Goal: Information Seeking & Learning: Learn about a topic

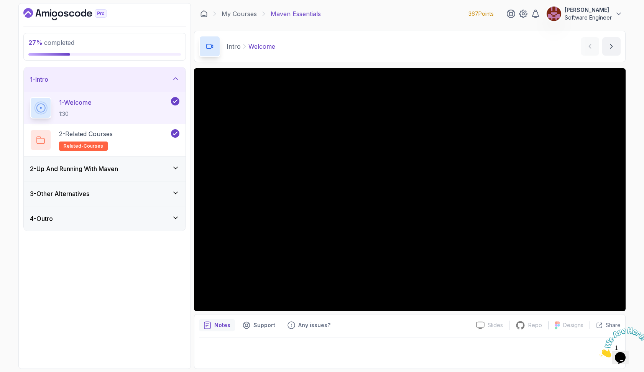
click at [176, 167] on icon at bounding box center [176, 168] width 8 height 8
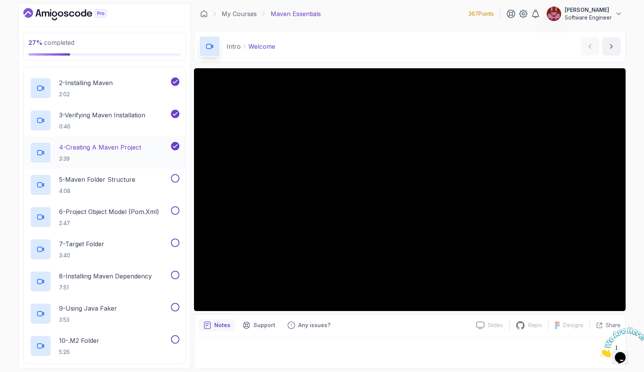
scroll to position [78, 0]
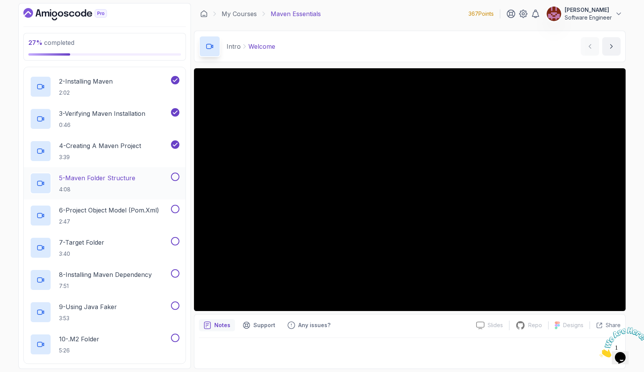
click at [121, 182] on p "5 - Maven Folder Structure" at bounding box center [97, 177] width 76 height 9
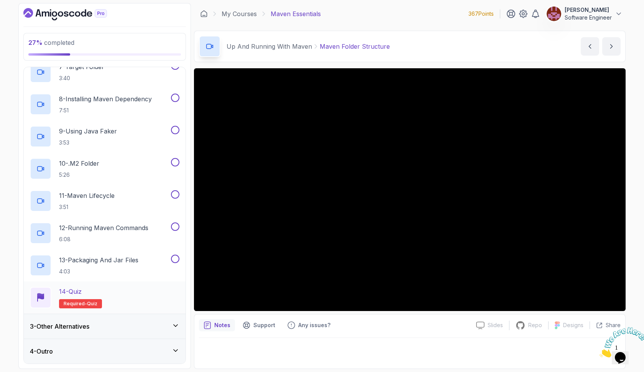
scroll to position [254, 0]
click at [120, 323] on div "3 - Other Alternatives" at bounding box center [104, 326] width 149 height 9
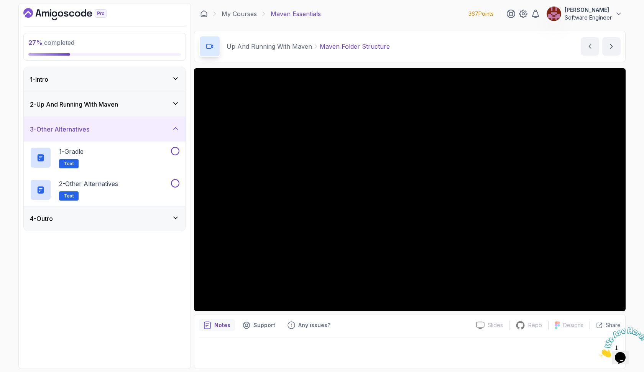
scroll to position [0, 0]
click at [118, 225] on div "4 - Outro" at bounding box center [105, 218] width 162 height 25
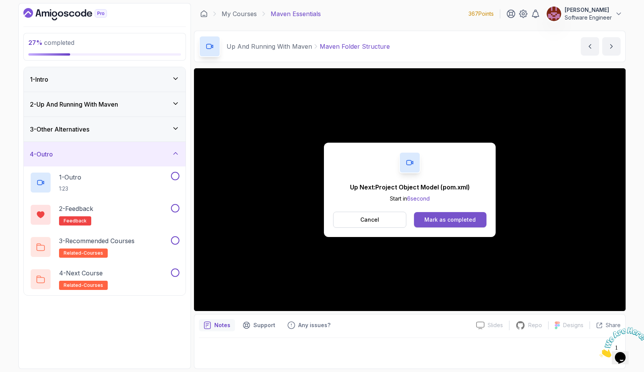
click at [425, 217] on div "Mark as completed" at bounding box center [449, 220] width 51 height 8
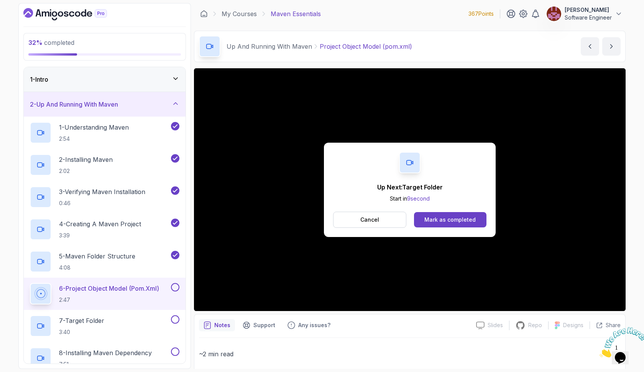
click at [425, 217] on div "Mark as completed" at bounding box center [449, 220] width 51 height 8
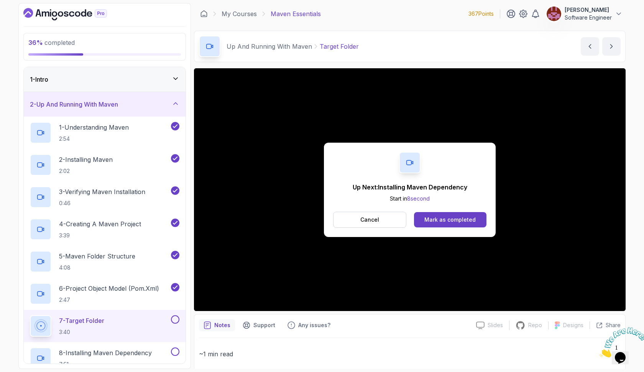
click at [425, 217] on div "Mark as completed" at bounding box center [449, 220] width 51 height 8
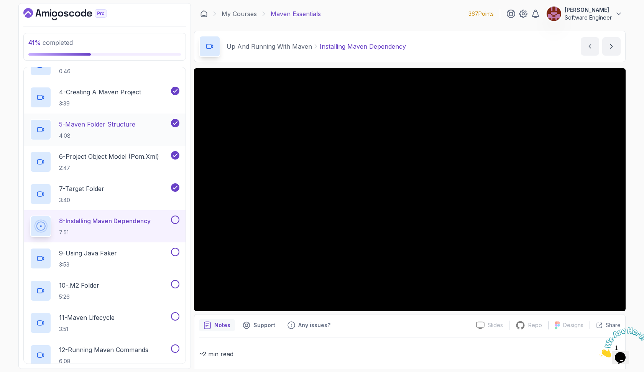
scroll to position [134, 0]
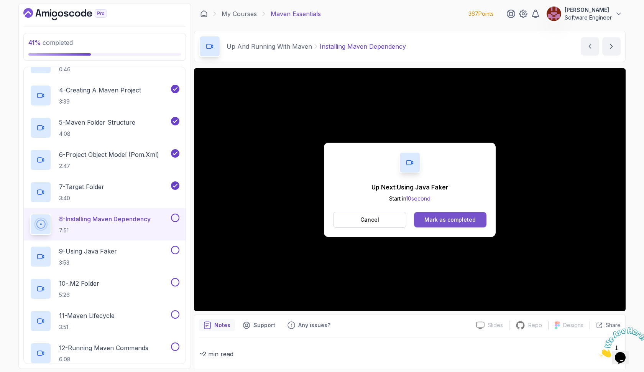
click at [436, 217] on div "Mark as completed" at bounding box center [449, 220] width 51 height 8
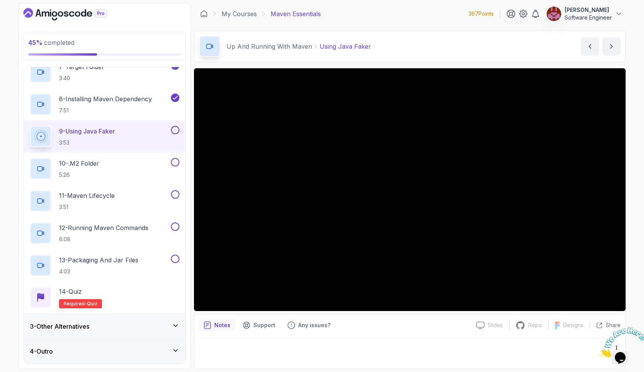
scroll to position [254, 0]
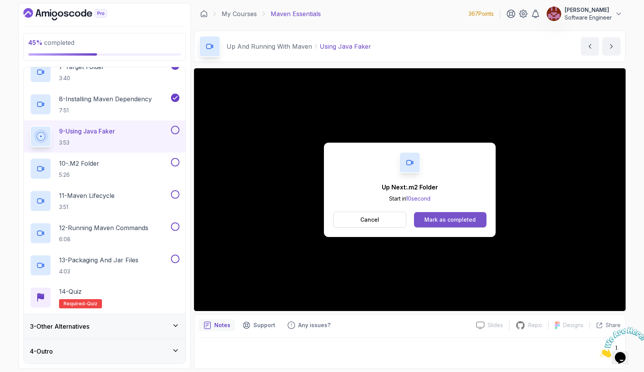
click at [433, 218] on div "Mark as completed" at bounding box center [449, 220] width 51 height 8
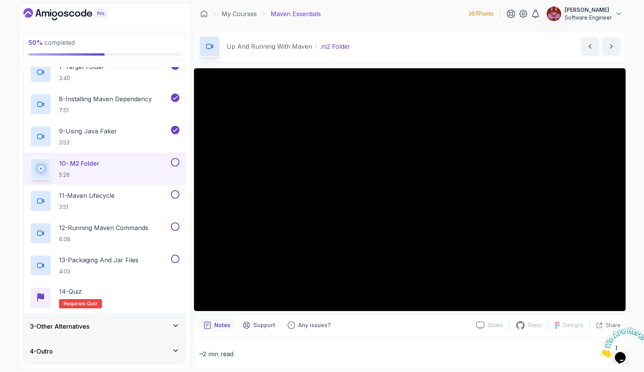
click at [178, 348] on icon at bounding box center [176, 350] width 8 height 8
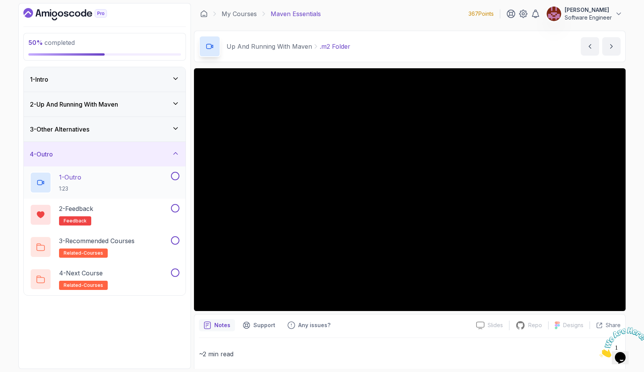
click at [176, 176] on button at bounding box center [175, 176] width 8 height 8
click at [176, 209] on button at bounding box center [175, 208] width 8 height 8
click at [176, 240] on button at bounding box center [175, 240] width 8 height 8
click at [177, 273] on button at bounding box center [175, 272] width 8 height 8
click at [176, 128] on icon at bounding box center [176, 129] width 8 height 8
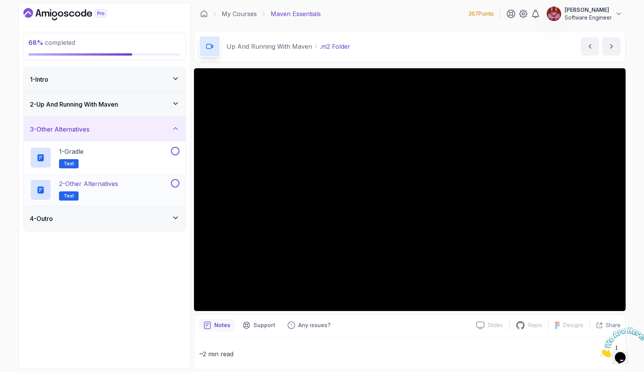
click at [176, 183] on button at bounding box center [175, 183] width 8 height 8
click at [176, 152] on button at bounding box center [175, 151] width 8 height 8
click at [177, 103] on icon at bounding box center [176, 104] width 4 height 2
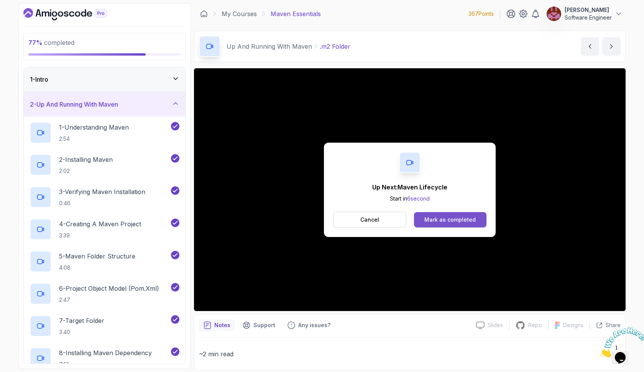
click at [428, 224] on button "Mark as completed" at bounding box center [450, 219] width 72 height 15
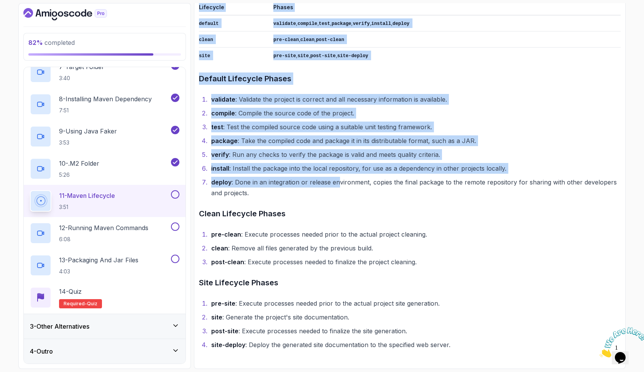
scroll to position [494, 0]
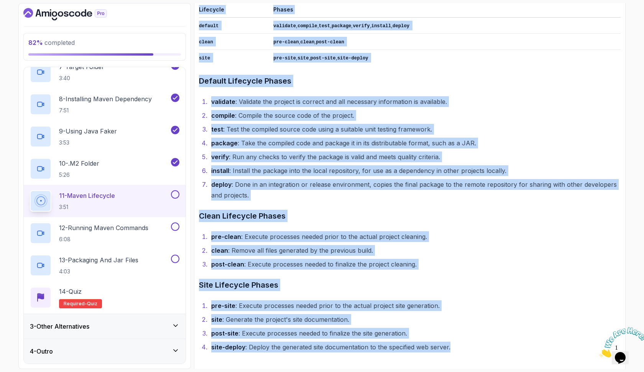
drag, startPoint x: 202, startPoint y: 53, endPoint x: 465, endPoint y: 347, distance: 394.6
click at [465, 347] on div "~2 min read Link Introduction to Maven Lifecycle Maven Lifecycle Maven uses a c…" at bounding box center [410, 103] width 422 height 498
copy div "Maven Lifecycle Maven uses a concept called "lifecycle" to manage the build pro…"
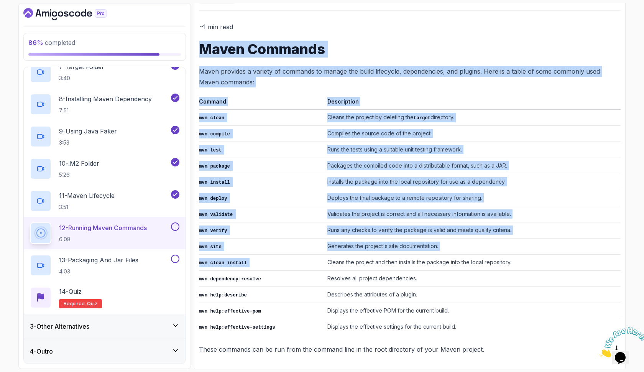
scroll to position [323, 0]
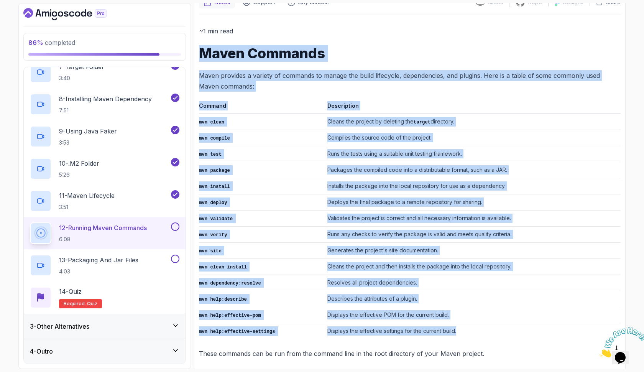
drag, startPoint x: 200, startPoint y: 91, endPoint x: 474, endPoint y: 329, distance: 362.1
click at [474, 329] on div "~1 min read Maven Commands Maven provides a variety of commands to manage the b…" at bounding box center [410, 192] width 422 height 333
copy div "Maven Commands Maven provides a variety of commands to manage the build lifecyc…"
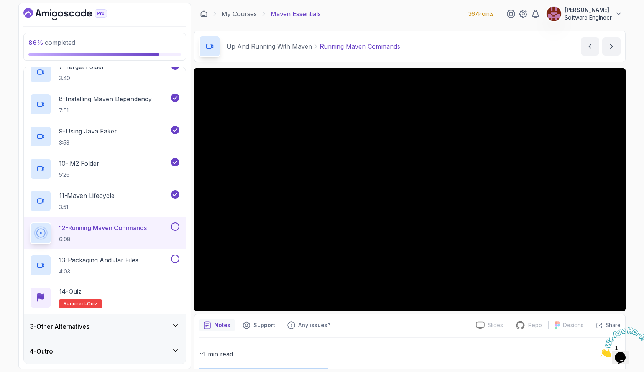
scroll to position [0, 0]
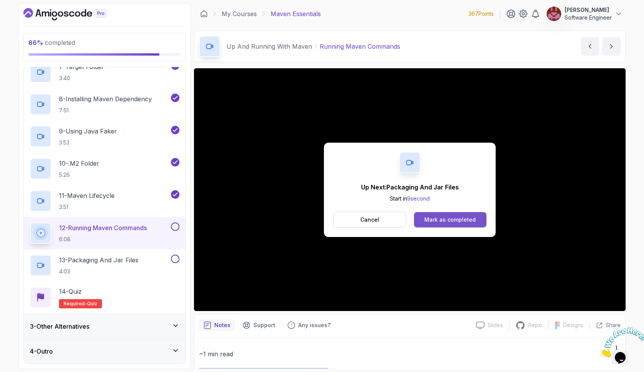
click at [473, 216] on div "Mark as completed" at bounding box center [449, 220] width 51 height 8
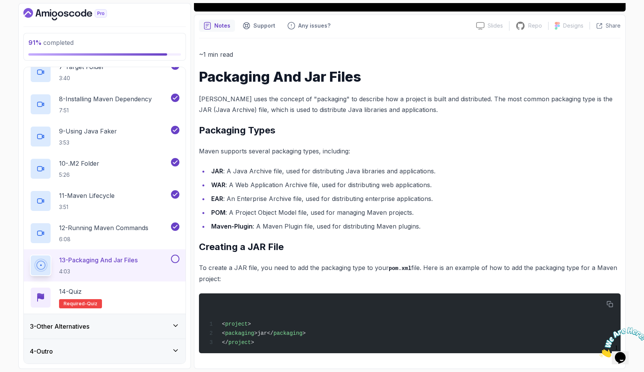
scroll to position [300, 0]
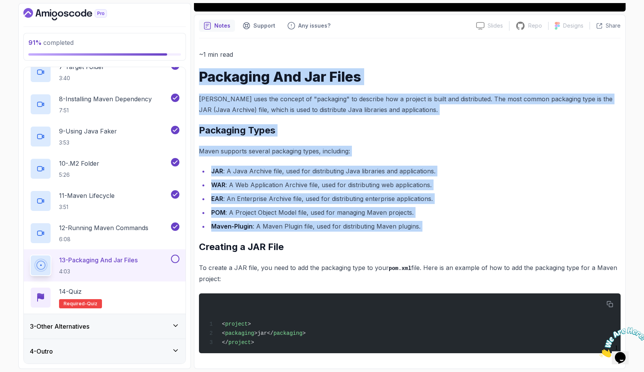
drag, startPoint x: 201, startPoint y: 76, endPoint x: 353, endPoint y: 233, distance: 218.5
click at [353, 233] on div "~1 min read Packaging And Jar Files Maven uses the concept of "packaging" to de…" at bounding box center [410, 201] width 422 height 304
copy div "Packaging And Jar Files Maven uses the concept of "packaging" to describe how a…"
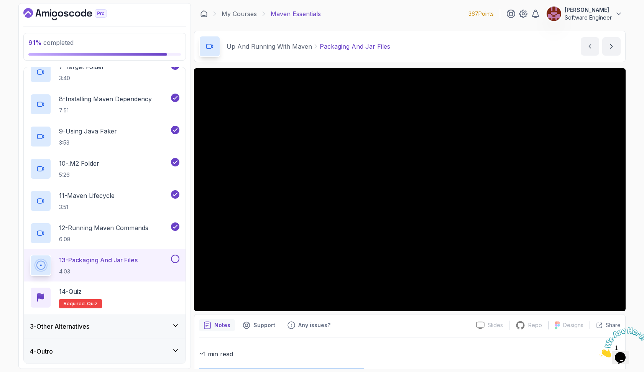
scroll to position [0, 0]
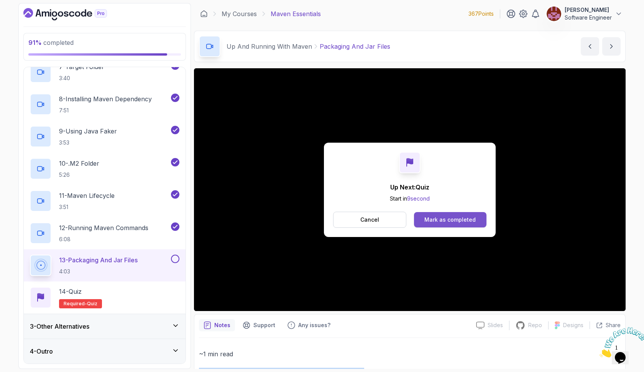
click at [423, 217] on button "Mark as completed" at bounding box center [450, 219] width 72 height 15
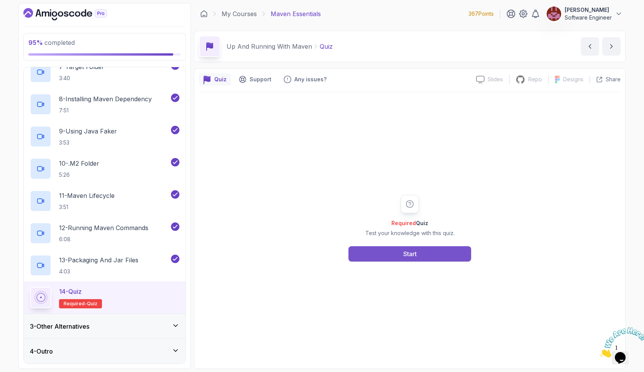
click at [415, 250] on div "Start" at bounding box center [409, 253] width 13 height 9
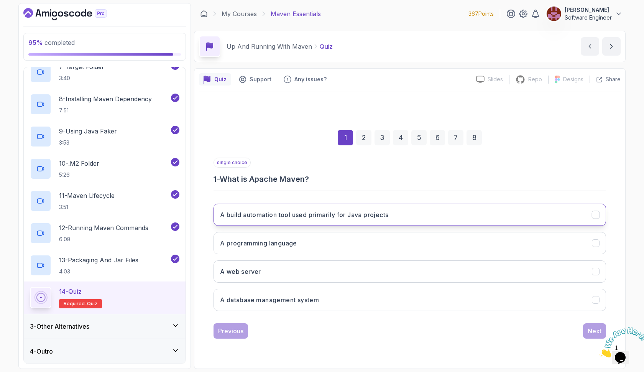
click at [392, 222] on button "A build automation tool used primarily for Java projects" at bounding box center [409, 215] width 392 height 22
click at [593, 332] on div "Next" at bounding box center [595, 330] width 14 height 9
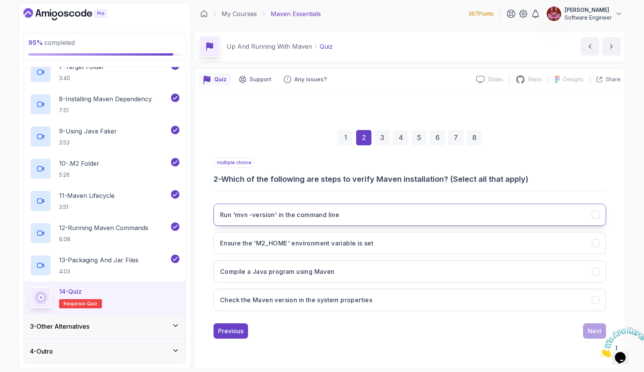
click at [365, 213] on button "Run 'mvn -version' in the command line" at bounding box center [409, 215] width 392 height 22
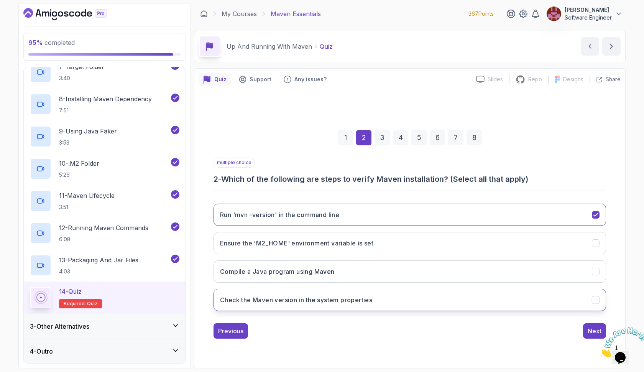
click at [357, 295] on h3 "Check the Maven version in the system properties" at bounding box center [296, 299] width 152 height 9
click at [586, 333] on button "Next" at bounding box center [594, 330] width 23 height 15
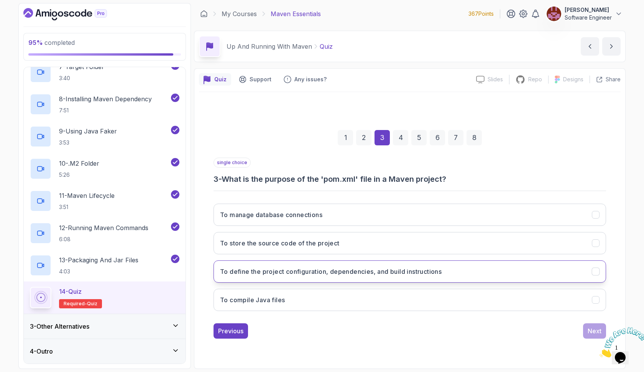
click at [453, 271] on button "To define the project configuration, dependencies, and build instructions" at bounding box center [409, 271] width 392 height 22
click at [588, 327] on div "Next" at bounding box center [595, 330] width 14 height 9
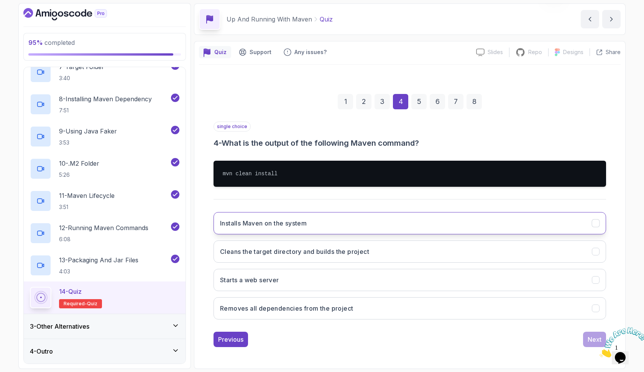
scroll to position [27, 0]
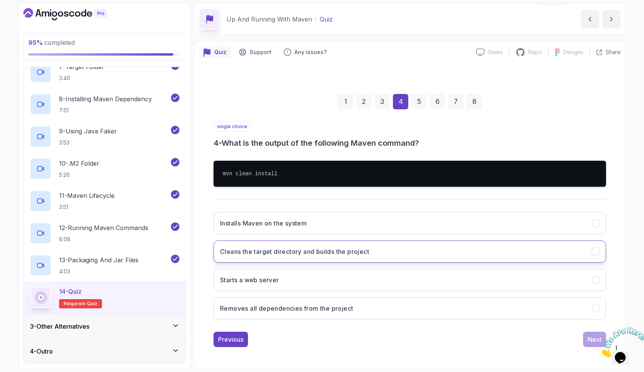
click at [339, 248] on h3 "Cleans the target directory and builds the project" at bounding box center [294, 251] width 149 height 9
click at [591, 337] on div "Next" at bounding box center [595, 339] width 14 height 9
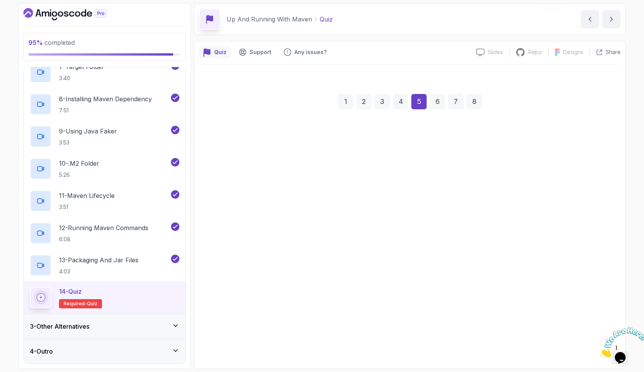
scroll to position [0, 0]
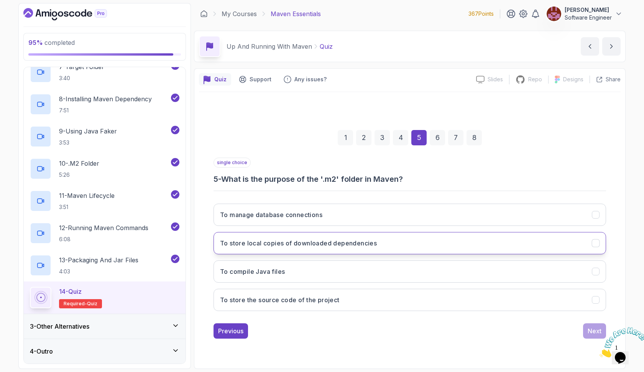
click at [370, 236] on button "To store local copies of downloaded dependencies" at bounding box center [409, 243] width 392 height 22
click at [589, 327] on div "Next" at bounding box center [595, 330] width 14 height 9
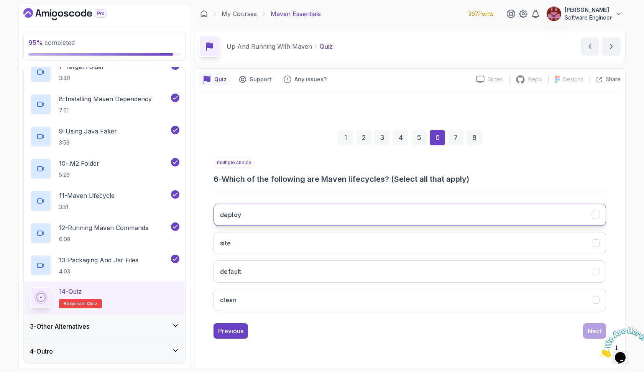
click at [334, 209] on button "deploy" at bounding box center [409, 215] width 392 height 22
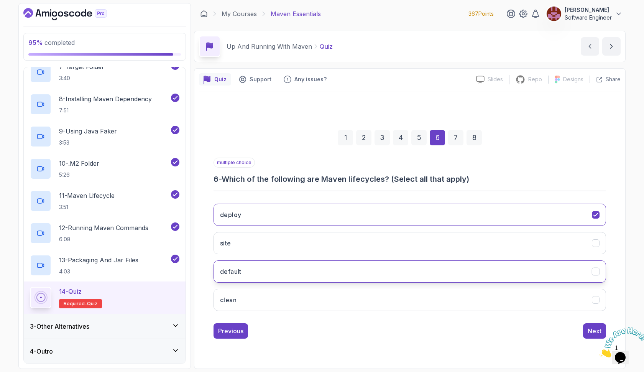
click at [323, 269] on button "default" at bounding box center [409, 271] width 392 height 22
click at [319, 302] on button "clean" at bounding box center [409, 300] width 392 height 22
click at [591, 330] on div "Next" at bounding box center [595, 330] width 14 height 9
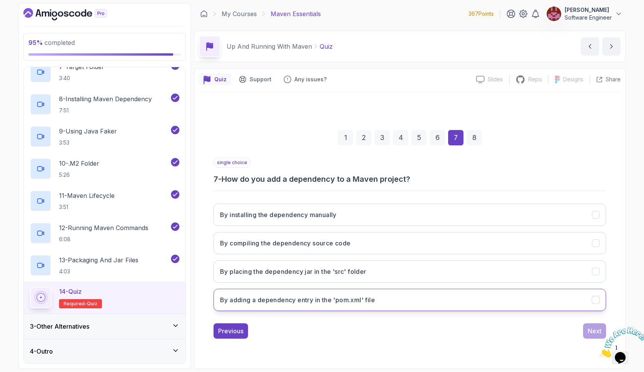
click at [314, 294] on button "By adding a dependency entry in the 'pom.xml' file" at bounding box center [409, 300] width 392 height 22
click at [599, 329] on div at bounding box center [619, 342] width 41 height 30
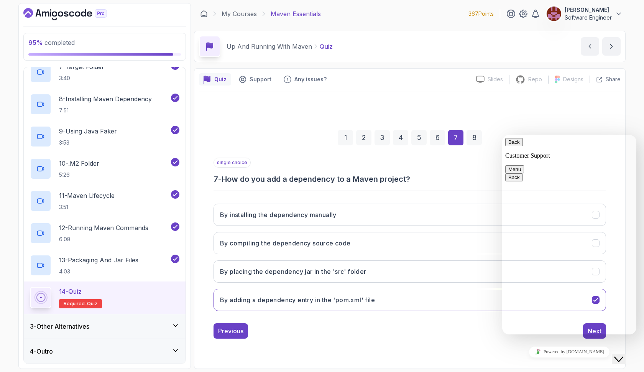
click at [623, 355] on icon "Close Chat This icon closes the chat window." at bounding box center [618, 359] width 9 height 9
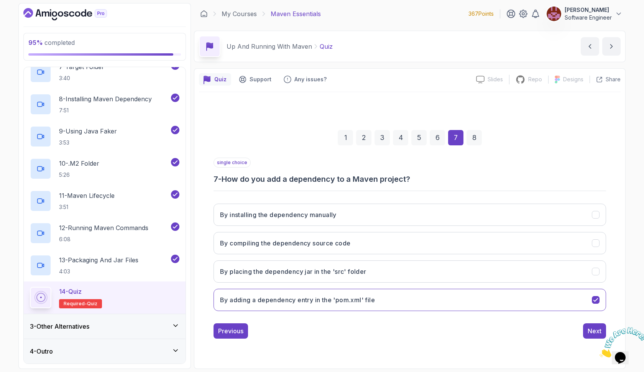
click at [599, 352] on icon "Close" at bounding box center [599, 355] width 0 height 7
click at [589, 330] on div "Next" at bounding box center [595, 330] width 14 height 9
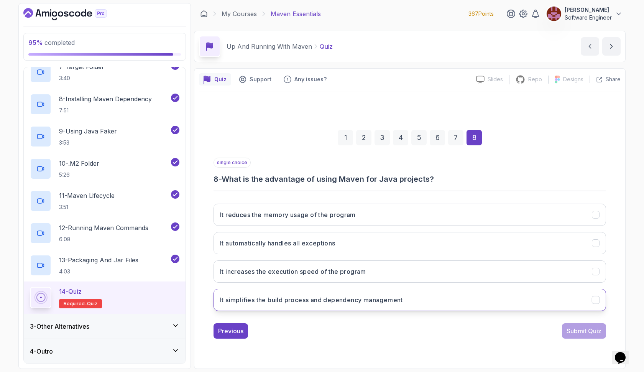
click at [415, 297] on button "It simplifies the build process and dependency management" at bounding box center [409, 300] width 392 height 22
click at [568, 325] on button "Submit Quiz" at bounding box center [584, 330] width 44 height 15
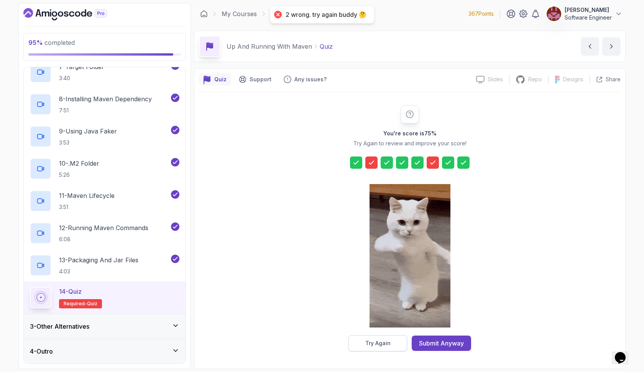
click at [379, 345] on div "Try Again" at bounding box center [377, 343] width 25 height 8
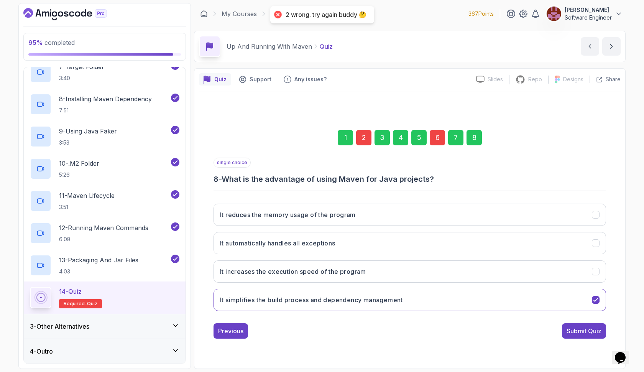
click at [362, 143] on div "2" at bounding box center [363, 137] width 15 height 15
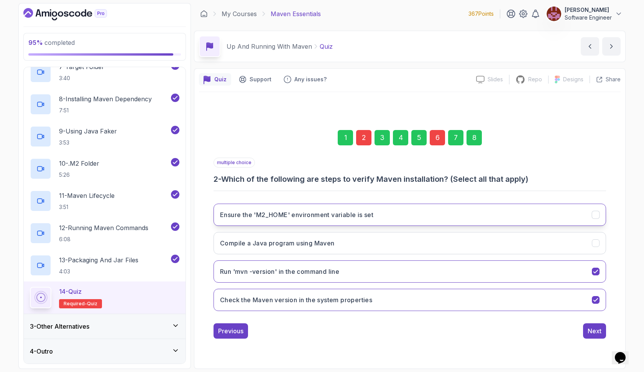
click at [349, 210] on h3 "Ensure the 'M2_HOME' environment variable is set" at bounding box center [296, 214] width 153 height 9
click at [436, 140] on div "6" at bounding box center [437, 137] width 15 height 15
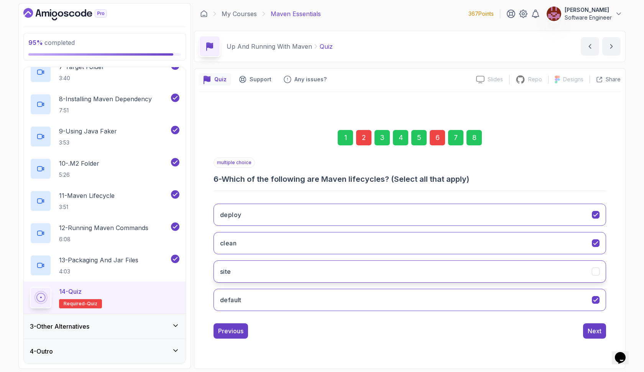
click at [395, 264] on button "site" at bounding box center [409, 271] width 392 height 22
click at [472, 135] on div "8" at bounding box center [473, 137] width 15 height 15
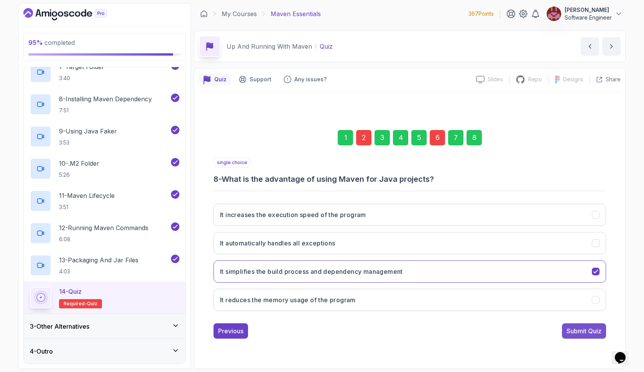
click at [566, 330] on div "Submit Quiz" at bounding box center [583, 330] width 35 height 9
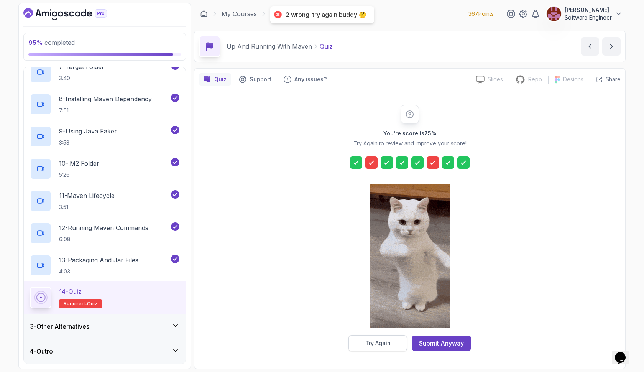
click at [361, 343] on button "Try Again" at bounding box center [377, 343] width 59 height 16
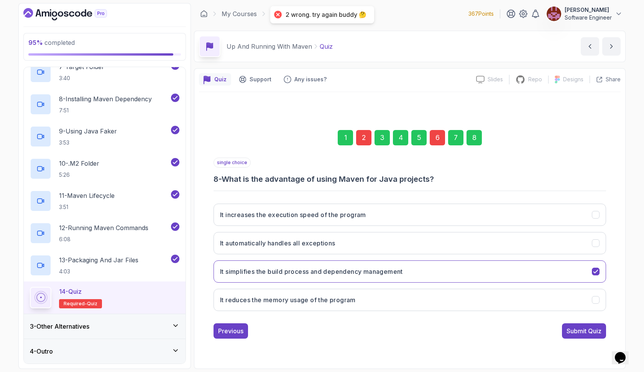
click at [438, 136] on div "6" at bounding box center [437, 137] width 15 height 15
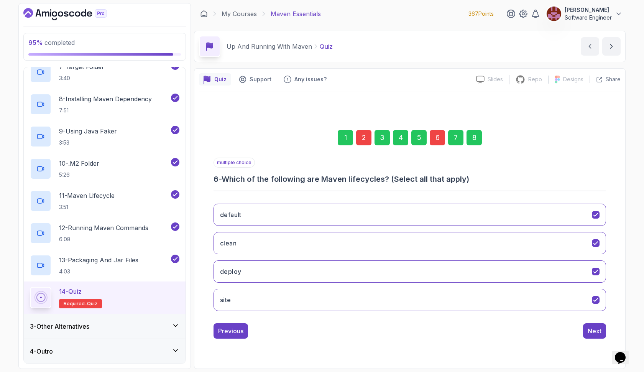
click at [397, 259] on div "default clean deploy site" at bounding box center [409, 257] width 392 height 120
click at [395, 266] on button "deploy" at bounding box center [409, 271] width 392 height 22
click at [364, 136] on div "2" at bounding box center [363, 137] width 15 height 15
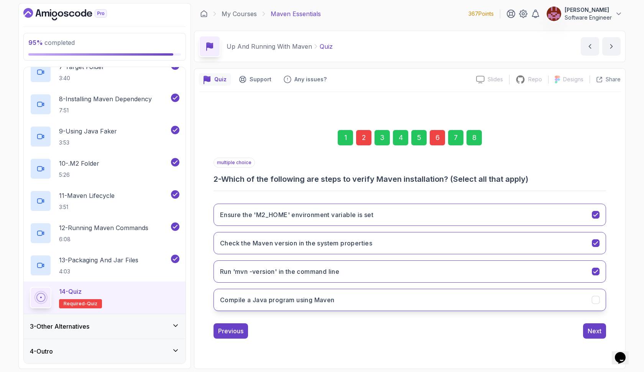
click at [357, 305] on button "Compile a Java program using Maven" at bounding box center [409, 300] width 392 height 22
click at [343, 244] on h3 "Check the Maven version in the system properties" at bounding box center [296, 242] width 152 height 9
click at [598, 327] on div "Next" at bounding box center [595, 330] width 14 height 9
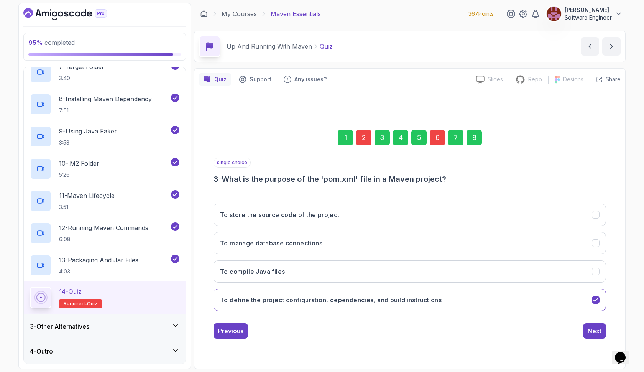
click at [481, 138] on div "8" at bounding box center [473, 137] width 15 height 15
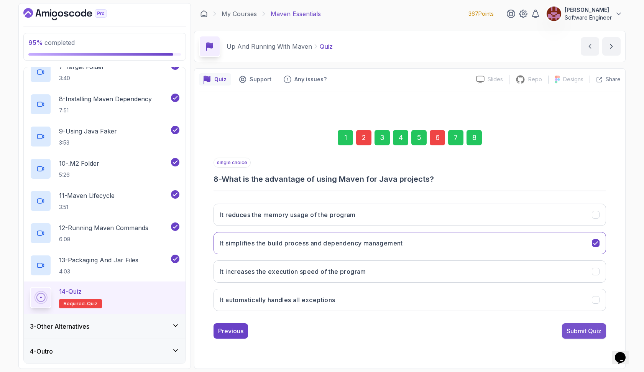
click at [575, 328] on div "Submit Quiz" at bounding box center [583, 330] width 35 height 9
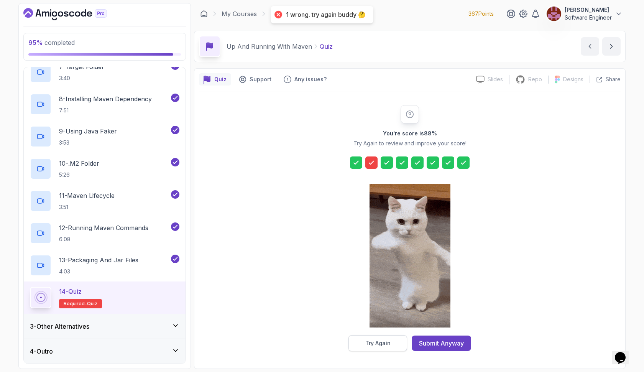
click at [378, 345] on div "Try Again" at bounding box center [377, 343] width 25 height 8
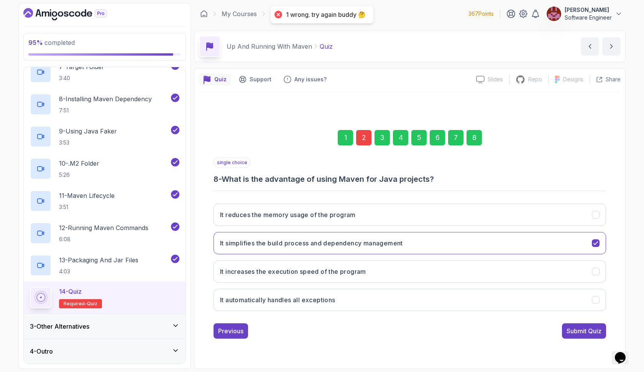
click at [364, 137] on div "2" at bounding box center [363, 137] width 15 height 15
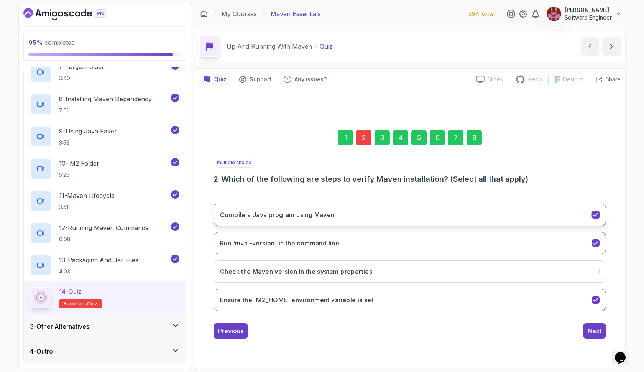
click at [341, 212] on button "Compile a Java program using Maven" at bounding box center [409, 215] width 392 height 22
click at [471, 136] on div "8" at bounding box center [473, 137] width 15 height 15
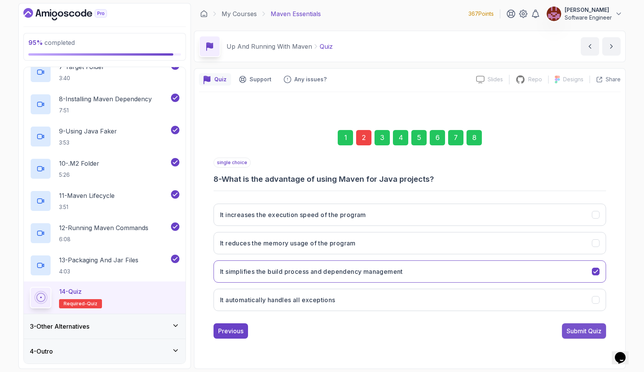
click at [571, 325] on button "Submit Quiz" at bounding box center [584, 330] width 44 height 15
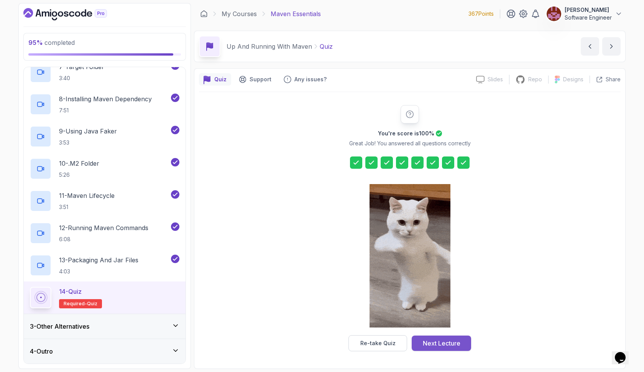
click at [443, 341] on div "Next Lecture" at bounding box center [442, 342] width 38 height 9
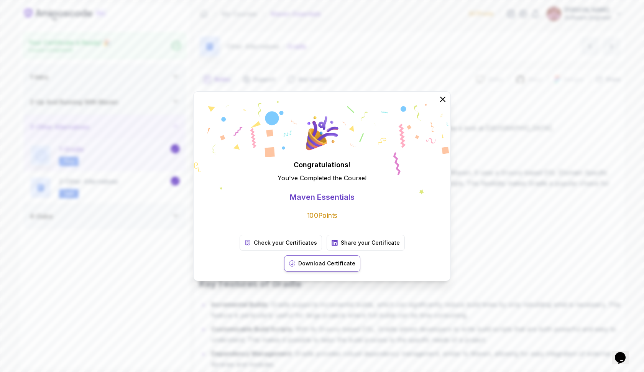
click at [355, 259] on p "Download Certificate" at bounding box center [326, 263] width 57 height 8
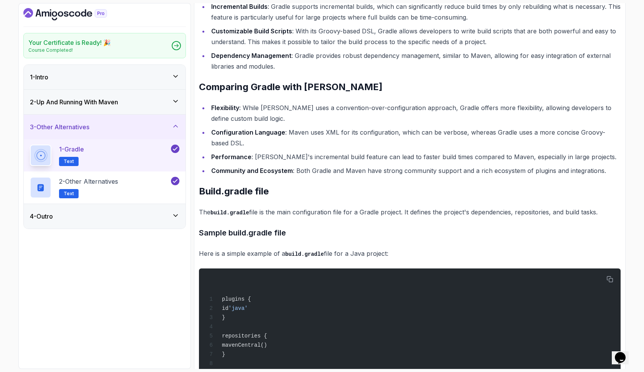
scroll to position [299, 0]
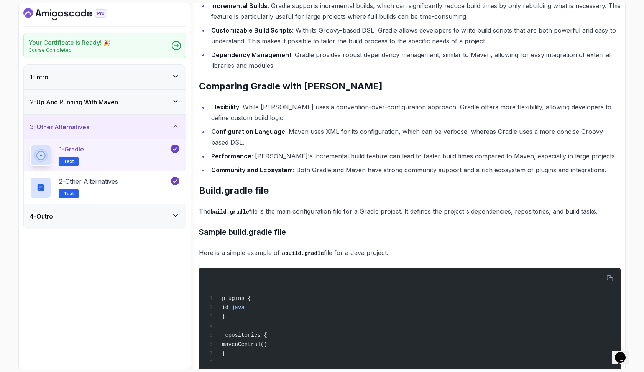
click at [411, 207] on p "The build.gradle file is the main configuration file for a Gradle project. It d…" at bounding box center [410, 211] width 422 height 11
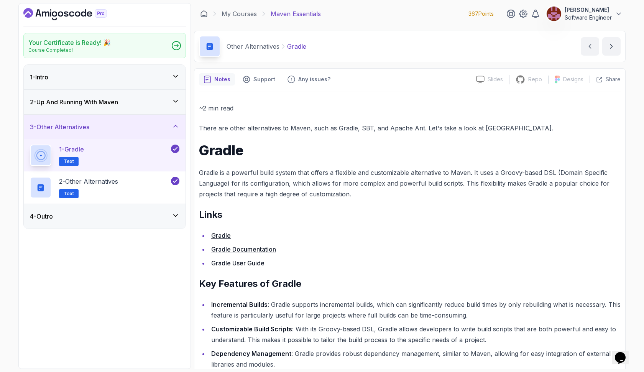
scroll to position [0, 0]
click at [108, 177] on p "2 - Other Alternatives" at bounding box center [88, 181] width 59 height 9
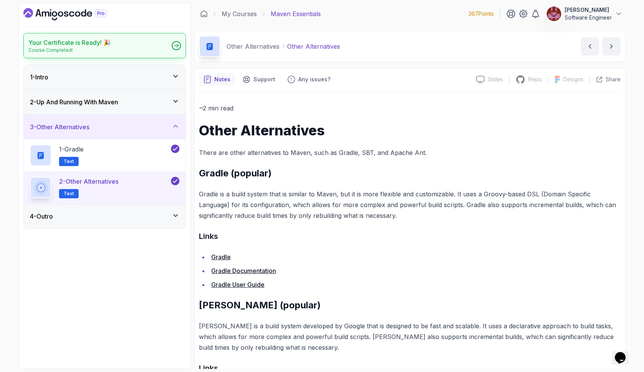
click at [146, 48] on div "Your Certificate is Ready! 🎉 Course Completed!" at bounding box center [104, 45] width 163 height 25
click at [114, 224] on div "4 - Outro" at bounding box center [105, 216] width 162 height 25
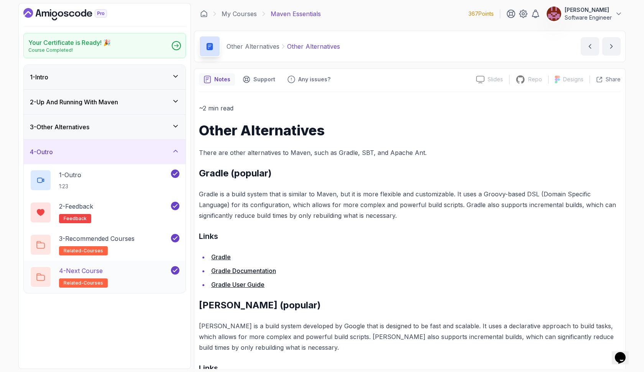
click at [85, 268] on p "4 - Next Course" at bounding box center [81, 270] width 44 height 9
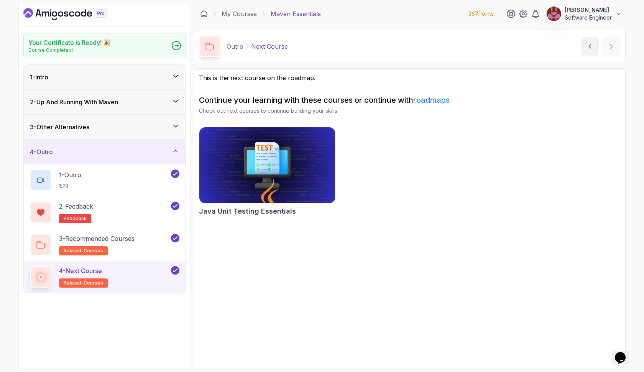
click at [262, 157] on img at bounding box center [267, 165] width 143 height 80
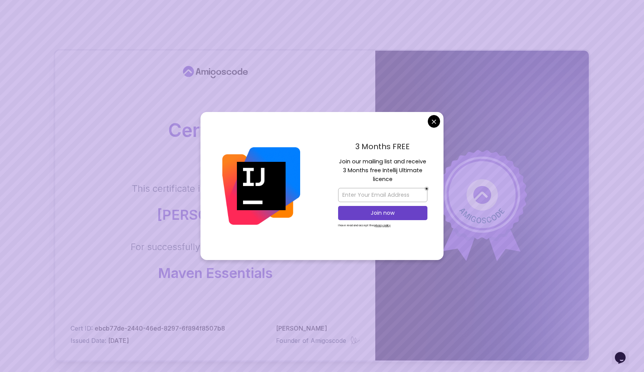
click at [435, 121] on body "Certificate This certificate is proudly presented to: Kalpana Kakarla For succe…" at bounding box center [322, 242] width 644 height 485
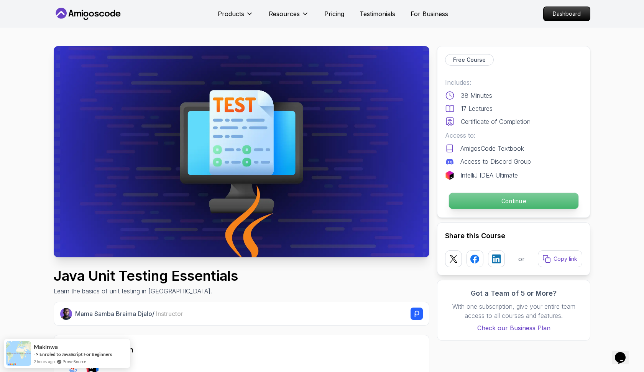
click at [481, 199] on p "Continue" at bounding box center [514, 201] width 130 height 16
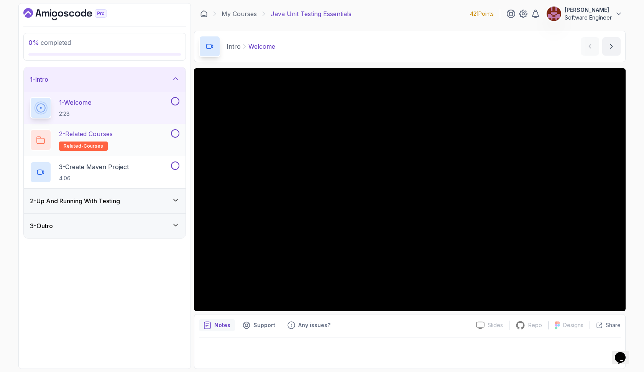
click at [176, 134] on button at bounding box center [175, 133] width 8 height 8
click at [174, 200] on icon at bounding box center [176, 200] width 8 height 8
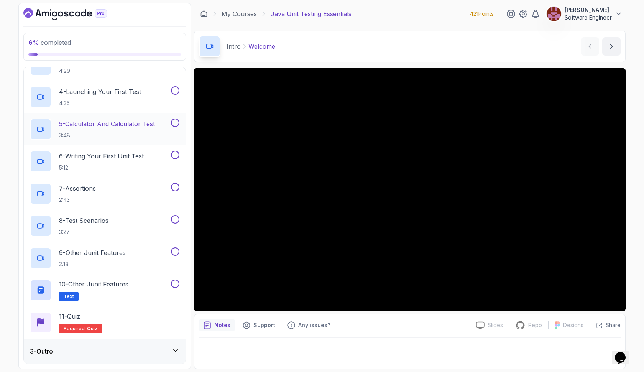
scroll to position [132, 0]
click at [176, 351] on icon at bounding box center [176, 350] width 8 height 8
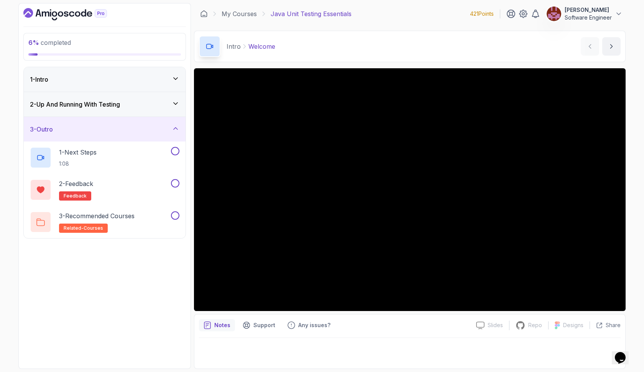
scroll to position [0, 0]
click at [174, 182] on button at bounding box center [175, 183] width 8 height 8
click at [176, 212] on button at bounding box center [175, 215] width 8 height 8
